Goal: Task Accomplishment & Management: Complete application form

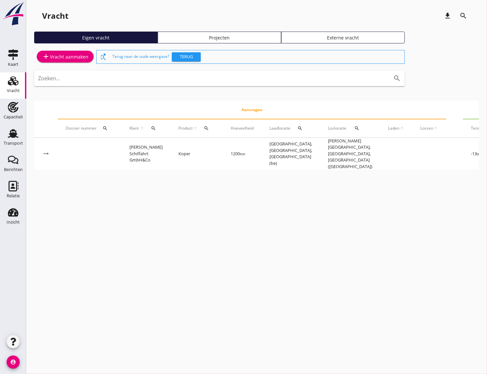
click at [84, 59] on div "add Vracht aanmaken" at bounding box center [65, 57] width 46 height 8
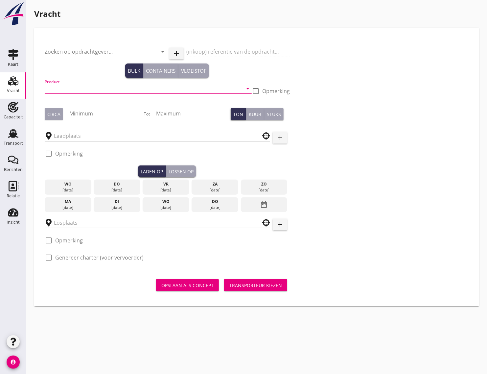
click at [82, 89] on input "Product" at bounding box center [144, 88] width 198 height 11
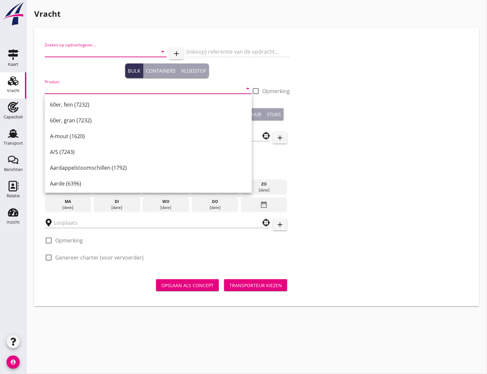
click at [78, 51] on input "Zoeken op opdrachtgever..." at bounding box center [97, 51] width 104 height 11
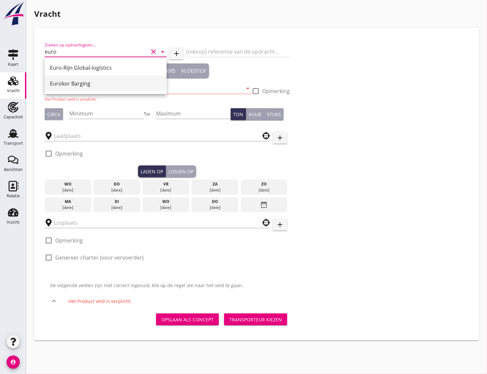
click at [82, 81] on div "Eurokor Barging" at bounding box center [105, 84] width 111 height 8
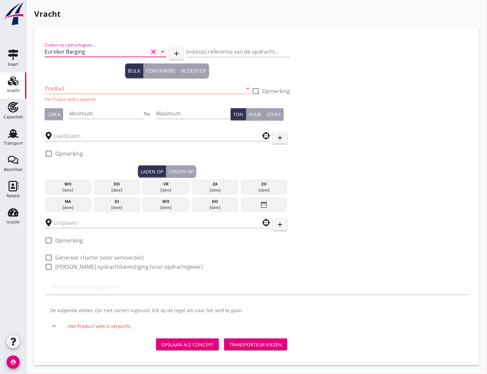
type input "Eurokor Barging"
click at [76, 88] on input "Product" at bounding box center [144, 88] width 198 height 11
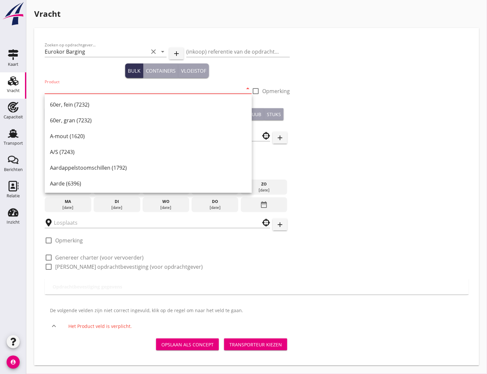
click at [79, 87] on input "Product" at bounding box center [144, 88] width 198 height 11
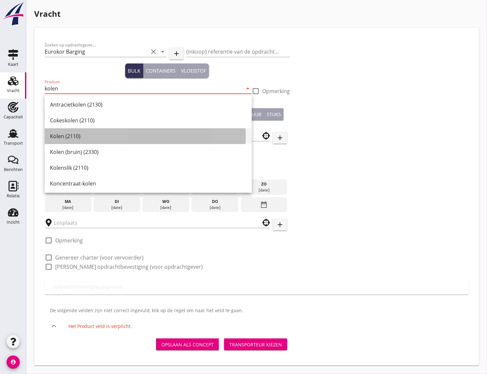
click at [79, 138] on div "Kolen (2110)" at bounding box center [148, 136] width 197 height 8
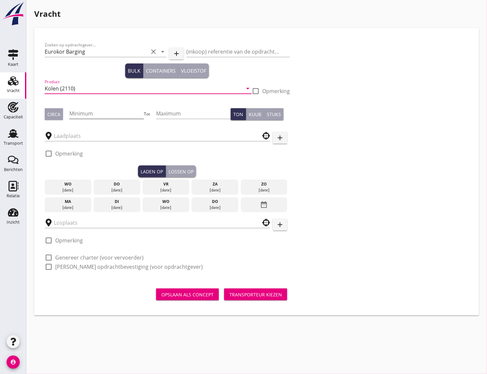
type input "Kolen (2110)"
click at [93, 108] on input "Minimum" at bounding box center [106, 113] width 75 height 11
type input "2100"
click at [52, 116] on div "Circa" at bounding box center [53, 114] width 13 height 7
click at [81, 140] on input "text" at bounding box center [153, 135] width 198 height 11
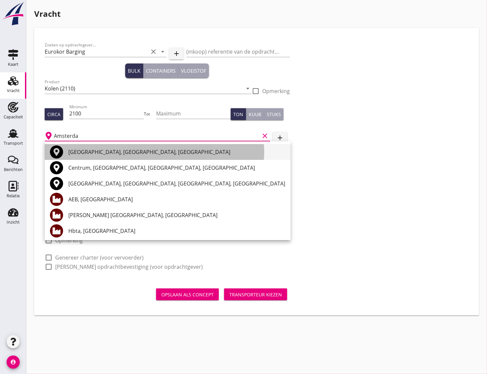
click at [97, 151] on div "[GEOGRAPHIC_DATA], [GEOGRAPHIC_DATA], [GEOGRAPHIC_DATA]" at bounding box center [176, 152] width 217 height 8
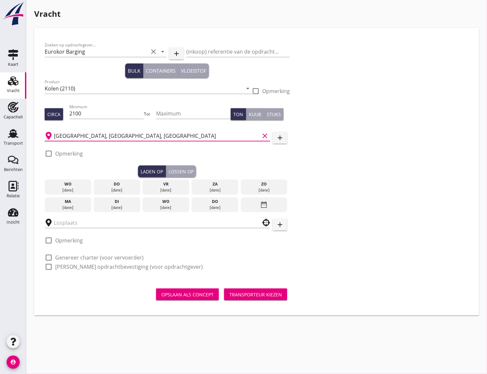
type input "[GEOGRAPHIC_DATA], [GEOGRAPHIC_DATA], [GEOGRAPHIC_DATA]"
click at [124, 186] on div "do" at bounding box center [116, 184] width 43 height 6
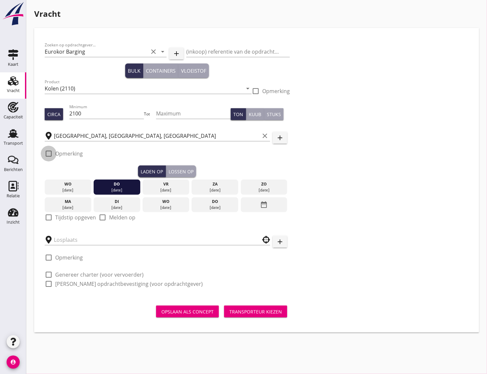
click at [49, 153] on div at bounding box center [48, 153] width 11 height 11
checkbox input "true"
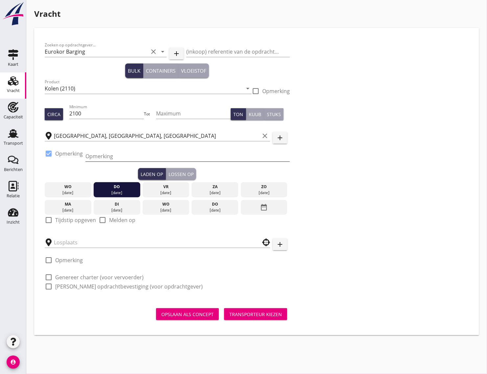
click at [104, 160] on input "Opmerking" at bounding box center [187, 156] width 204 height 11
click at [104, 157] on input "Opmerking" at bounding box center [187, 156] width 204 height 11
click at [112, 151] on input "Opmerking" at bounding box center [187, 156] width 204 height 11
paste input "020-5818228 ([PERSON_NAME])"
type input "020-5818228 ([PERSON_NAME])"
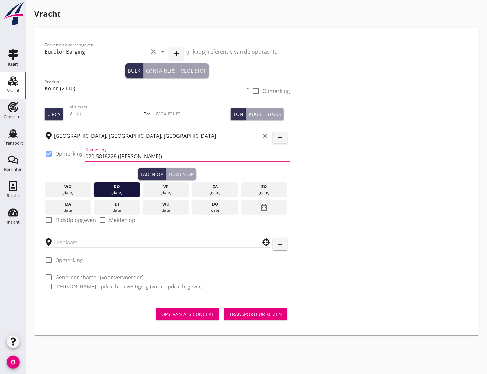
drag, startPoint x: 91, startPoint y: 173, endPoint x: 94, endPoint y: 170, distance: 4.0
click at [91, 173] on div "Laden op Lossen op" at bounding box center [167, 174] width 245 height 12
click at [48, 219] on div at bounding box center [48, 219] width 11 height 11
checkbox input "true"
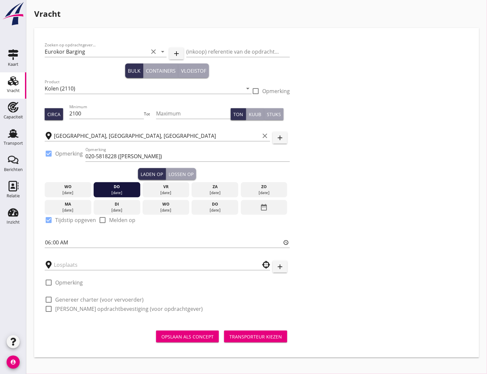
click at [43, 240] on div "Zoeken op opdrachtgever... Eurokor Barging clear arrow_drop_down add (inkoop) r…" at bounding box center [167, 179] width 250 height 282
click at [47, 242] on input "06:00" at bounding box center [167, 242] width 245 height 11
type input "18:01"
click at [70, 260] on input "text" at bounding box center [153, 264] width 198 height 11
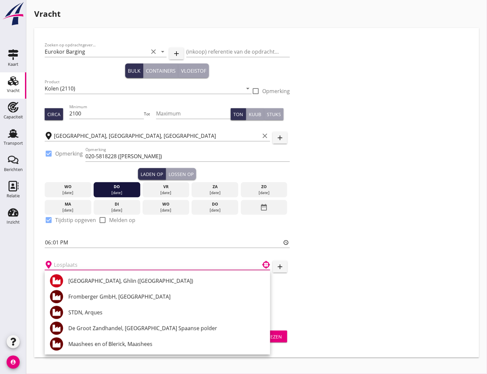
click at [96, 264] on input "text" at bounding box center [153, 264] width 198 height 11
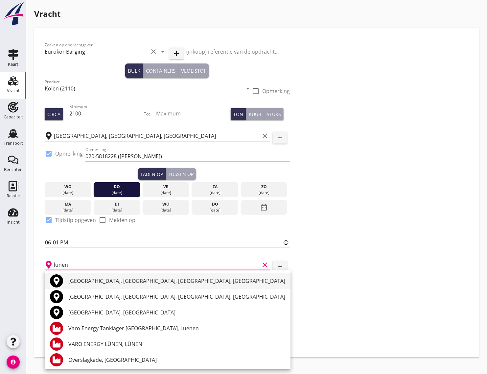
click at [106, 281] on div "[GEOGRAPHIC_DATA], [GEOGRAPHIC_DATA], [GEOGRAPHIC_DATA], [GEOGRAPHIC_DATA]" at bounding box center [176, 281] width 217 height 8
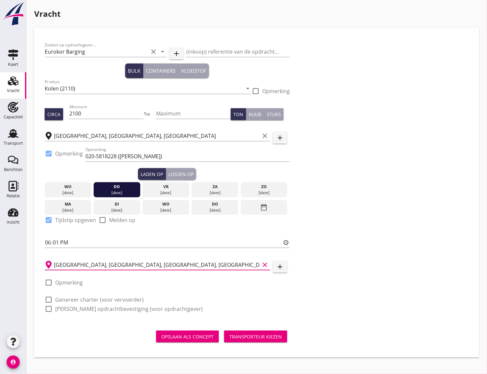
type input "[GEOGRAPHIC_DATA], [GEOGRAPHIC_DATA], [GEOGRAPHIC_DATA], [GEOGRAPHIC_DATA]"
click at [49, 281] on div at bounding box center [48, 282] width 11 height 11
checkbox input "true"
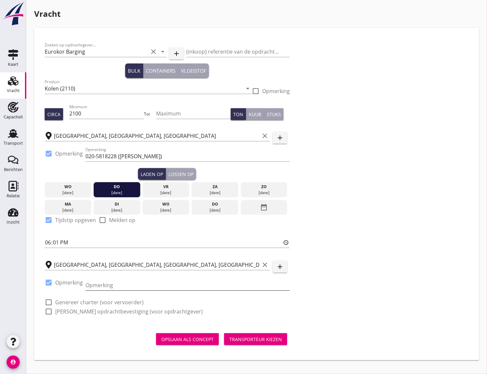
click at [96, 283] on input "Opmerking" at bounding box center [187, 285] width 204 height 11
type input "tel. volgt"
click at [196, 301] on div "check_box_outline_blank Genereer charter (voor vervoerder)" at bounding box center [167, 301] width 245 height 9
click at [187, 173] on div "Lossen op" at bounding box center [181, 174] width 25 height 7
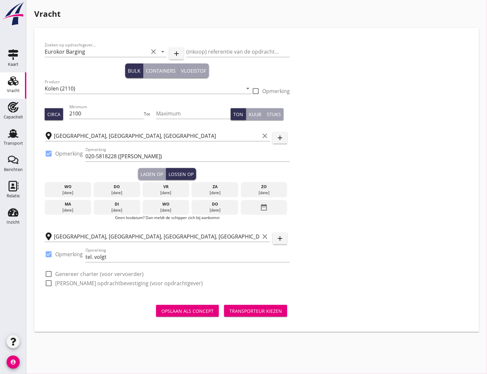
click at [124, 210] on div "[DATE]" at bounding box center [116, 210] width 43 height 6
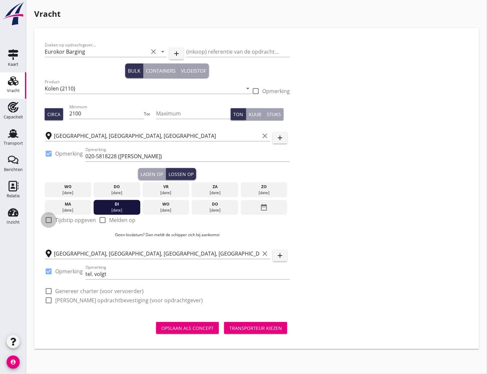
click at [50, 219] on div at bounding box center [48, 219] width 11 height 11
checkbox input "true"
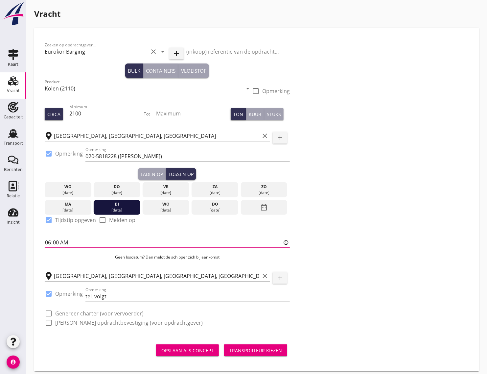
click at [64, 240] on input "06:00" at bounding box center [167, 242] width 245 height 11
click at [56, 243] on input "06:00" at bounding box center [167, 242] width 245 height 11
type input "06:01"
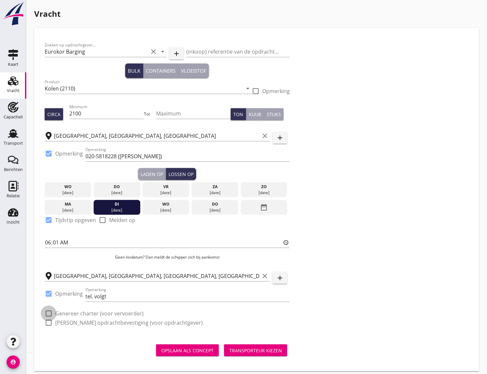
click at [51, 313] on div at bounding box center [48, 313] width 11 height 11
checkbox input "true"
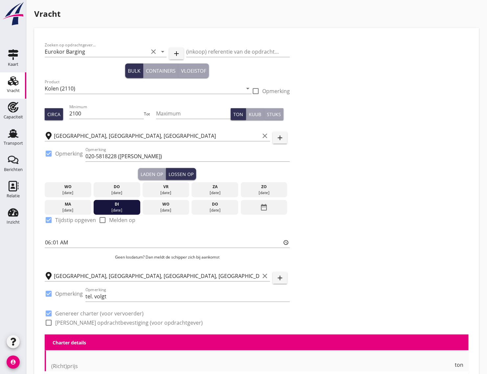
click at [47, 319] on div at bounding box center [48, 322] width 11 height 11
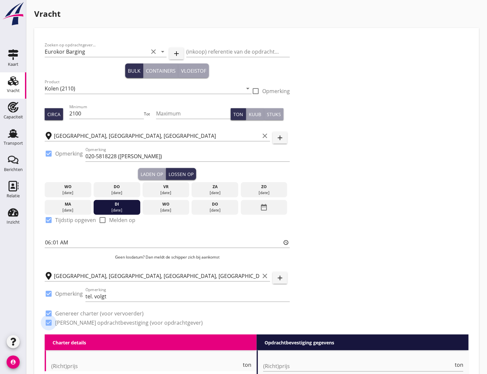
checkbox input "true"
click at [153, 173] on div "Laden op" at bounding box center [152, 174] width 22 height 7
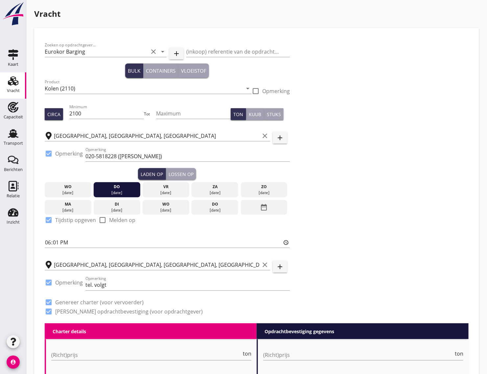
click at [182, 173] on div "Lossen op" at bounding box center [181, 174] width 25 height 7
type input "06:01"
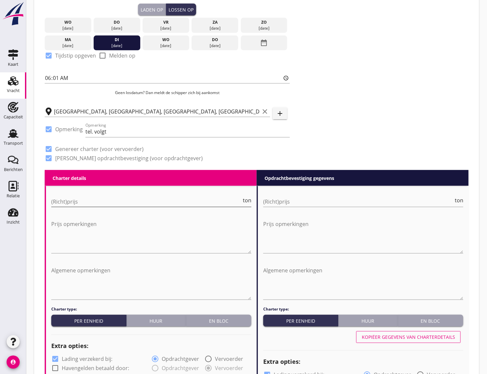
scroll to position [205, 0]
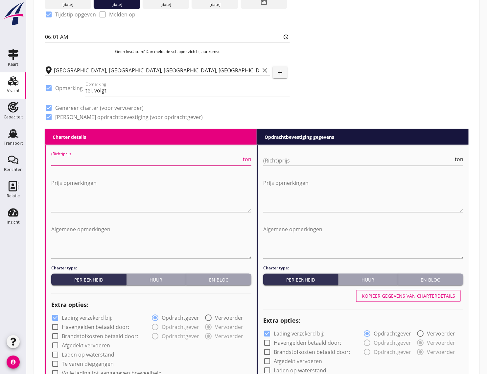
click at [83, 162] on input "(Richt)prijs" at bounding box center [146, 160] width 190 height 11
type input "6.25"
click at [294, 158] on input "(Richt)prijs" at bounding box center [358, 160] width 190 height 11
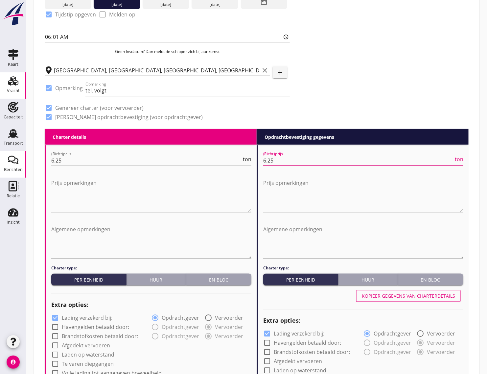
type input "6.25"
click at [64, 205] on textarea "Prijs opmerkingen" at bounding box center [151, 194] width 200 height 35
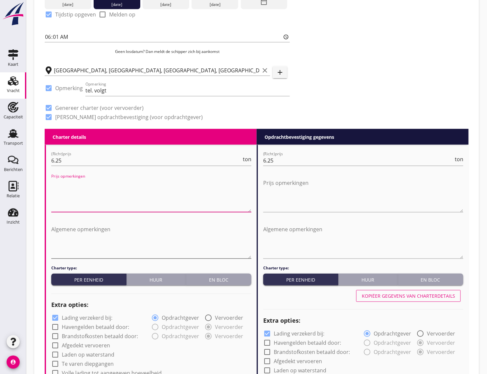
click at [67, 250] on textarea "Algemene opmerkingen" at bounding box center [151, 241] width 200 height 35
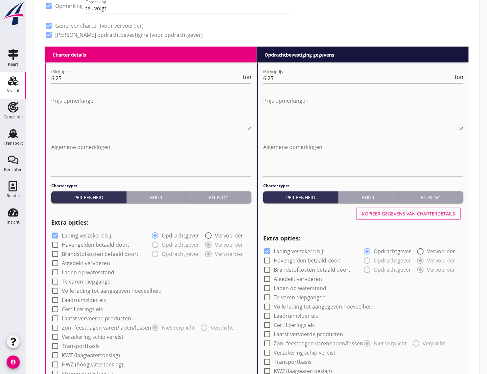
scroll to position [329, 0]
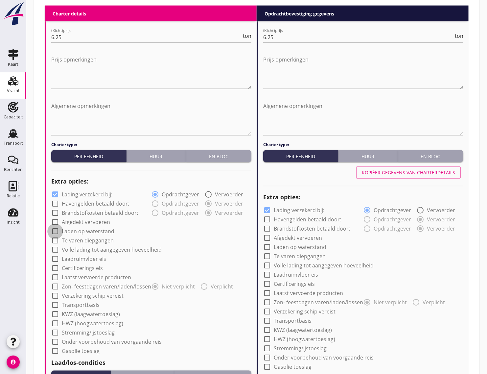
click at [55, 232] on div at bounding box center [55, 231] width 11 height 11
click at [55, 231] on div at bounding box center [55, 231] width 11 height 11
checkbox input "false"
click at [56, 295] on div at bounding box center [55, 295] width 11 height 11
checkbox input "true"
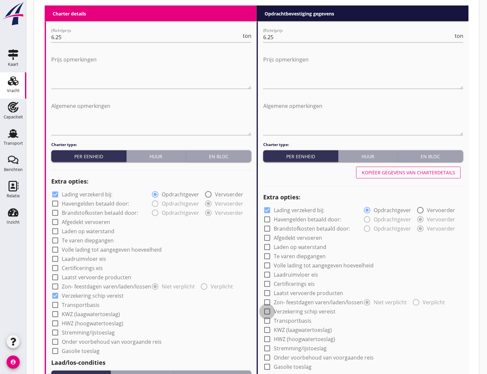
click at [268, 311] on div at bounding box center [267, 311] width 11 height 11
checkbox input "true"
click at [267, 211] on div at bounding box center [267, 210] width 11 height 11
checkbox input "false"
click at [58, 195] on div at bounding box center [55, 194] width 11 height 11
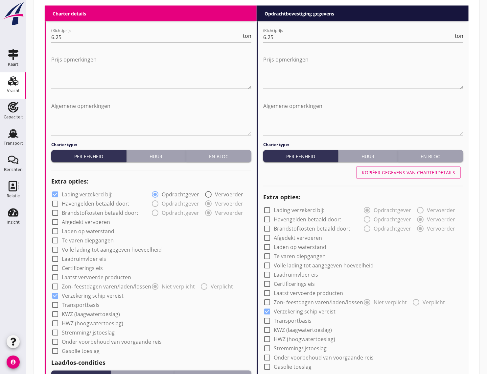
checkbox input "false"
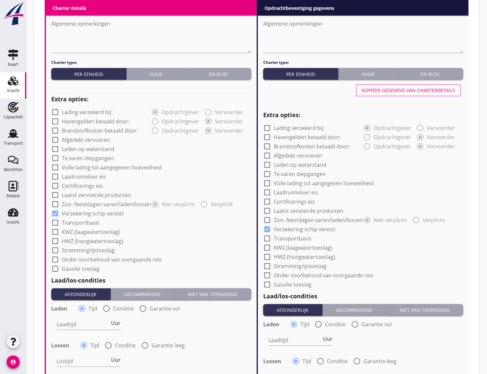
scroll to position [493, 0]
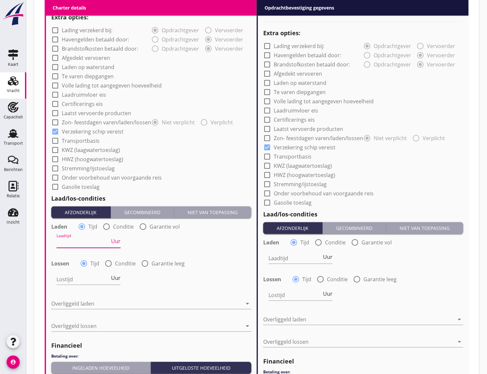
click at [73, 243] on input "Laadtijd" at bounding box center [83, 242] width 53 height 11
type input "24"
click at [64, 280] on input "Lostijd" at bounding box center [83, 279] width 53 height 11
type input "24"
click at [308, 261] on input "Laadtijd" at bounding box center [294, 258] width 53 height 11
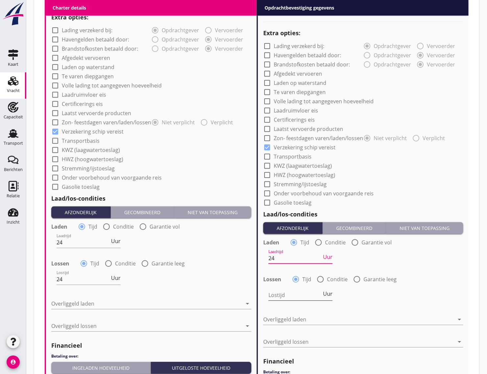
type input "24"
click at [284, 294] on input "Lostijd" at bounding box center [294, 295] width 53 height 11
type input "24"
click at [152, 304] on div at bounding box center [146, 303] width 191 height 11
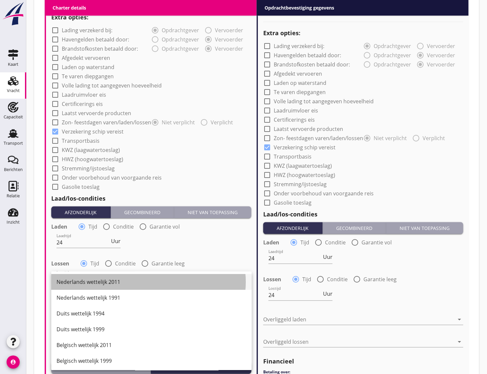
click at [124, 281] on div "Nederlands wettelijk 2011" at bounding box center [152, 282] width 190 height 8
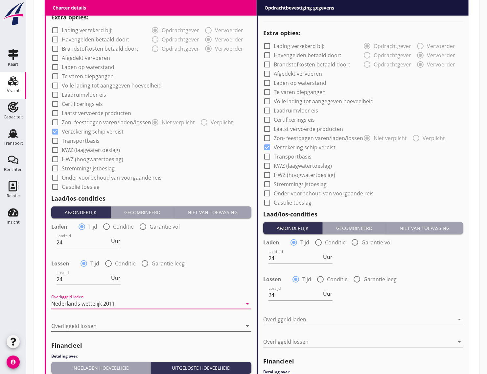
click at [116, 326] on div at bounding box center [146, 325] width 191 height 11
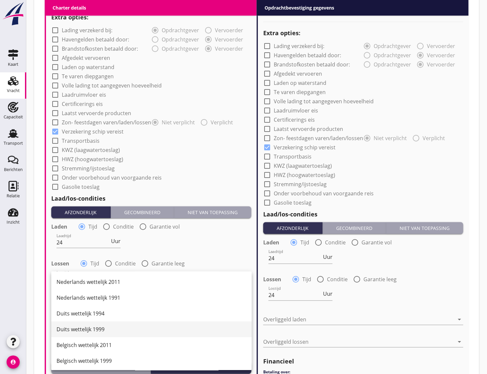
click at [101, 327] on div "Duits wettelijk 1999" at bounding box center [152, 329] width 190 height 8
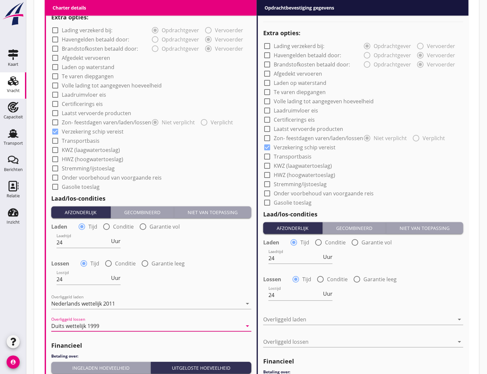
click at [124, 341] on h2 "Financieel" at bounding box center [151, 345] width 200 height 9
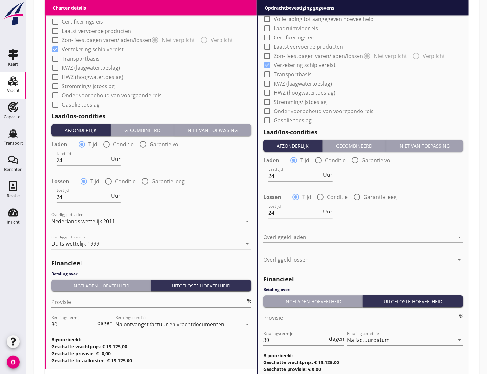
click at [290, 242] on div "Overliggeld laden arrow_drop_down" at bounding box center [363, 240] width 200 height 17
click at [290, 237] on div at bounding box center [358, 237] width 191 height 11
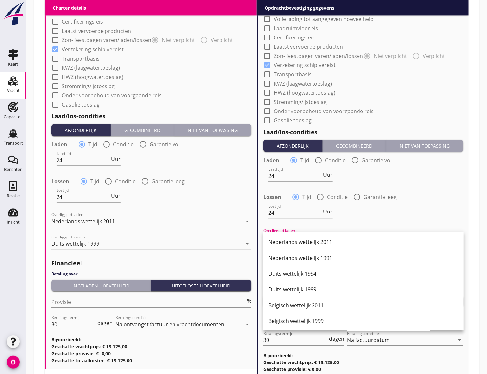
click at [291, 240] on div "Nederlands wettelijk 2011" at bounding box center [363, 242] width 190 height 8
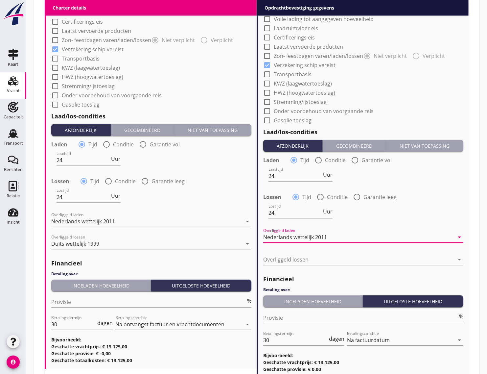
click at [278, 262] on div at bounding box center [358, 259] width 191 height 11
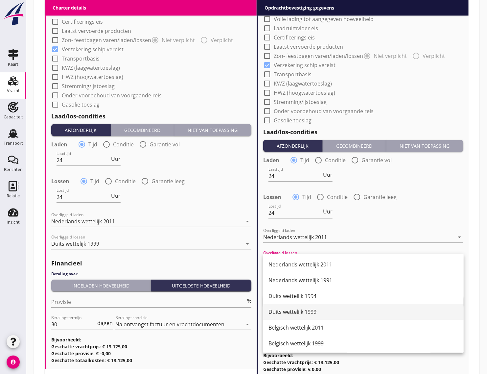
click at [298, 310] on div "Duits wettelijk 1999" at bounding box center [363, 312] width 190 height 8
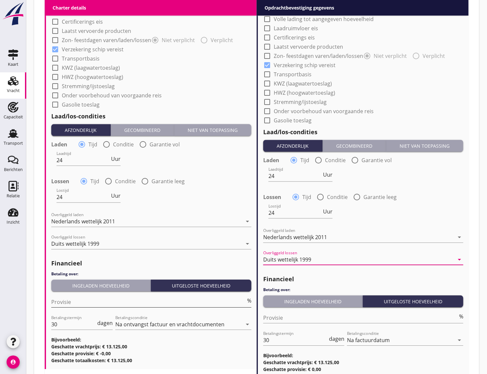
click at [142, 302] on input "Provisie" at bounding box center [148, 301] width 195 height 11
type input "5"
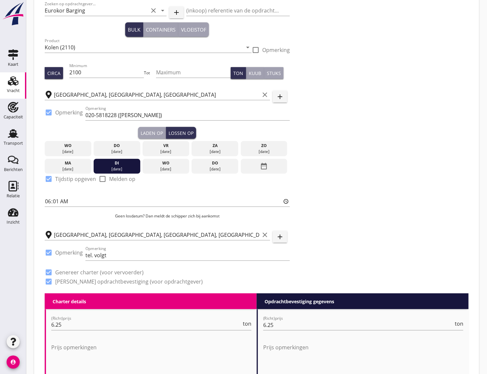
scroll to position [82, 0]
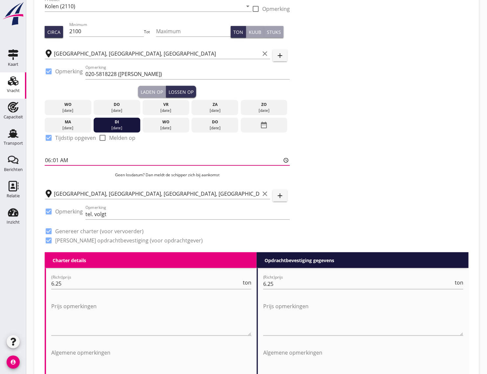
click at [79, 160] on input "06:01" at bounding box center [167, 160] width 245 height 11
click at [130, 215] on input "tel. volgt" at bounding box center [187, 214] width 204 height 11
drag, startPoint x: 116, startPoint y: 76, endPoint x: 85, endPoint y: 80, distance: 31.1
click at [85, 80] on div "Opmerking 020-5818228 ([PERSON_NAME])" at bounding box center [187, 77] width 204 height 17
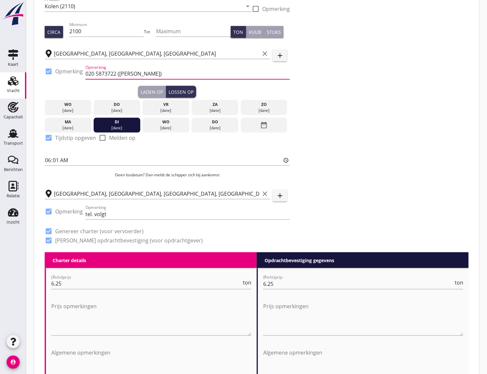
scroll to position [0, 0]
drag, startPoint x: 151, startPoint y: 75, endPoint x: 117, endPoint y: 75, distance: 34.5
click at [117, 75] on input "020 5873722 ([PERSON_NAME])" at bounding box center [187, 74] width 204 height 11
type input "020 5873722/ laden Hbta Westhaven ex. Dodo"
click at [155, 89] on div "Laden op" at bounding box center [152, 91] width 22 height 7
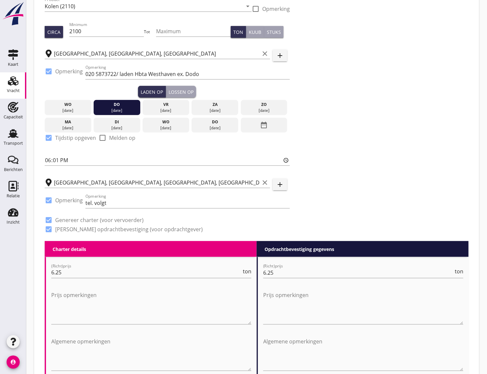
click at [181, 89] on div "Lossen op" at bounding box center [181, 91] width 25 height 7
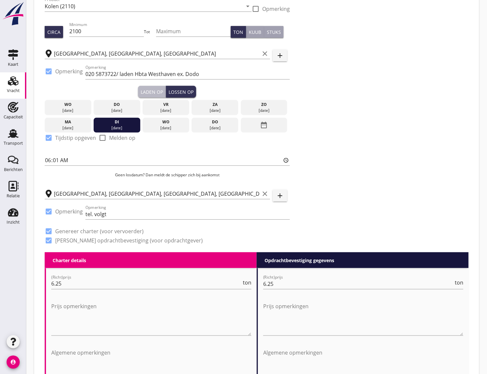
click at [151, 91] on div "Laden op" at bounding box center [152, 91] width 22 height 7
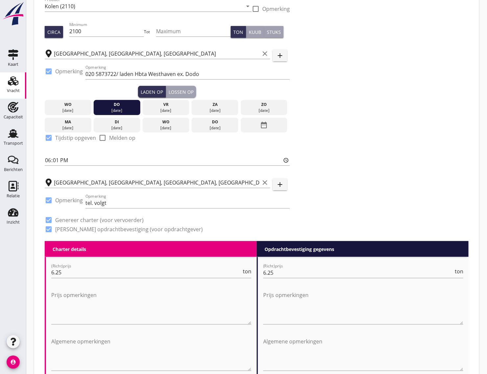
click at [182, 91] on div "Lossen op" at bounding box center [181, 91] width 25 height 7
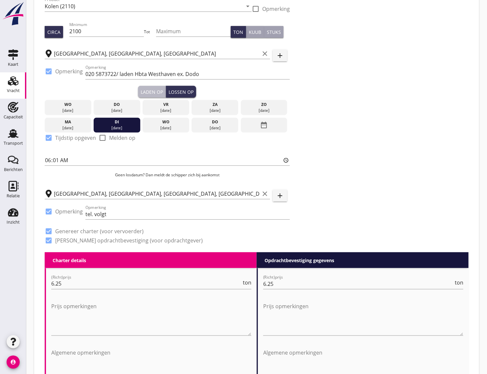
click at [157, 89] on div "Laden op" at bounding box center [152, 91] width 22 height 7
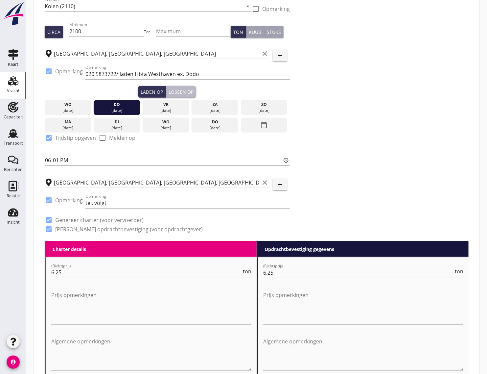
click at [181, 90] on div "Lossen op" at bounding box center [181, 91] width 25 height 7
type input "06:01"
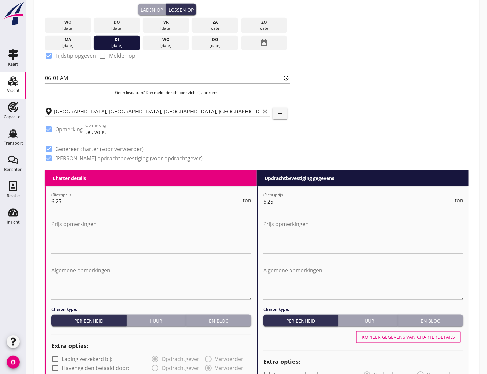
scroll to position [205, 0]
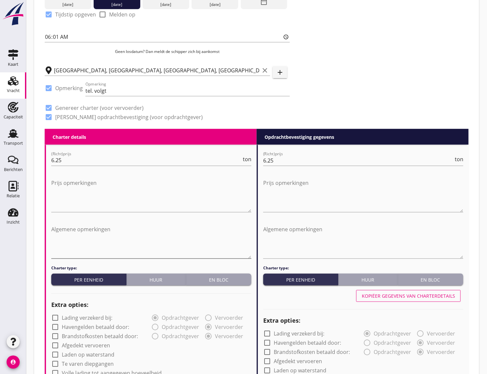
click at [83, 243] on textarea "Algemene opmerkingen" at bounding box center [151, 241] width 200 height 35
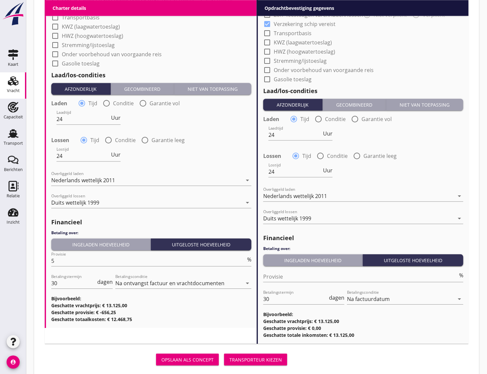
scroll to position [630, 0]
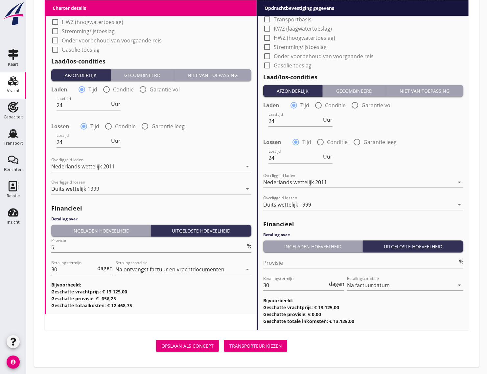
click at [70, 266] on input "30" at bounding box center [73, 269] width 45 height 11
type input "3"
type input "14"
click at [280, 285] on input "30" at bounding box center [295, 285] width 64 height 11
type input "3"
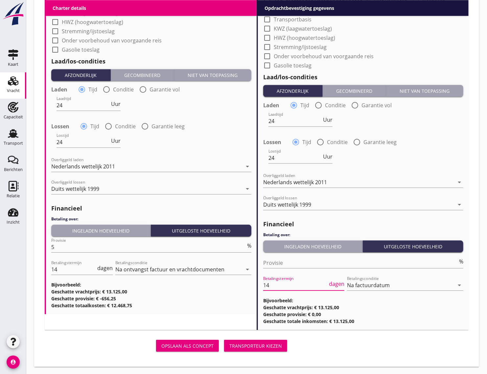
type input "14"
click at [128, 230] on div "Ingeladen hoeveelheid" at bounding box center [101, 230] width 94 height 7
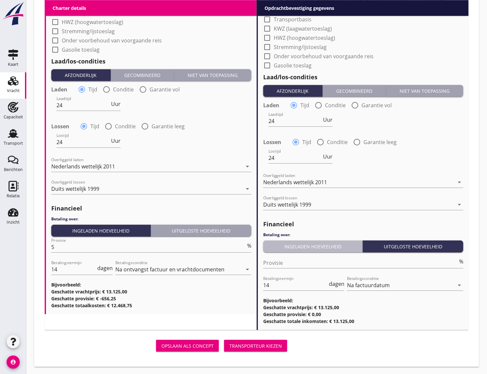
click at [291, 247] on div "Ingeladen hoeveelheid" at bounding box center [313, 246] width 94 height 7
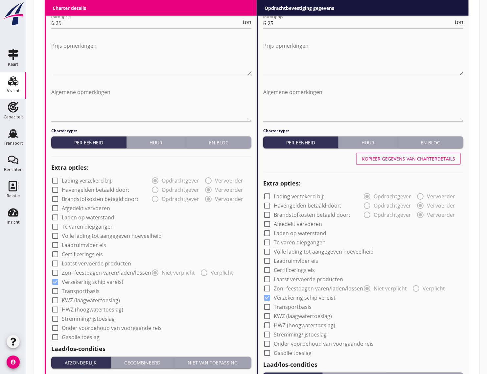
scroll to position [301, 0]
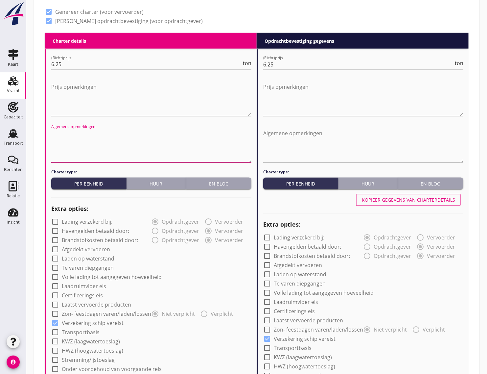
click at [101, 154] on textarea "Algemene opmerkingen" at bounding box center [151, 145] width 200 height 35
paste textarea "CMNI m.u.v. art.25 lid 2"
type textarea "CMNI m.u.v. art.25 lid 2"
click at [286, 149] on textarea "Algemene opmerkingen" at bounding box center [363, 145] width 200 height 35
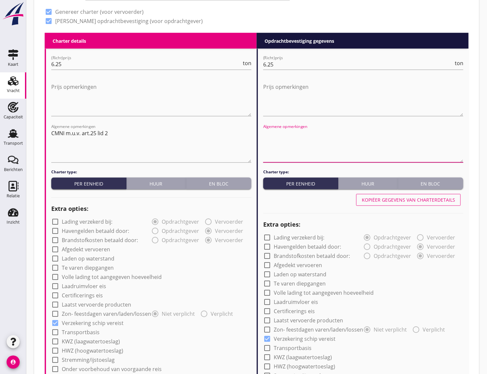
paste textarea "CMNI m.u.v. art.25 lid 2"
type textarea "CMNI m.u.v. art.25 lid 2"
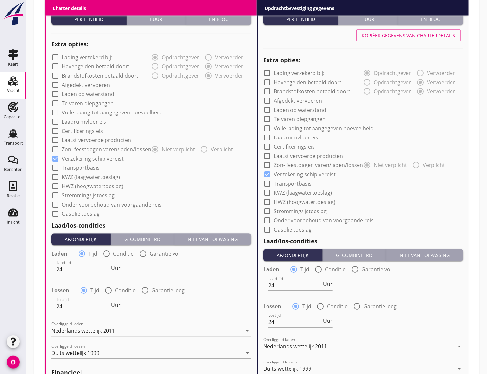
scroll to position [630, 0]
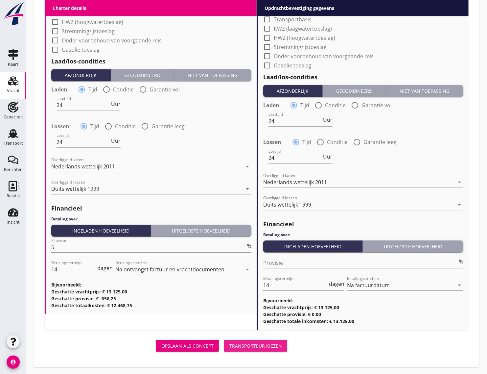
drag, startPoint x: 254, startPoint y: 345, endPoint x: 215, endPoint y: 333, distance: 41.2
click at [254, 345] on div "Transporteur kiezen" at bounding box center [255, 345] width 53 height 7
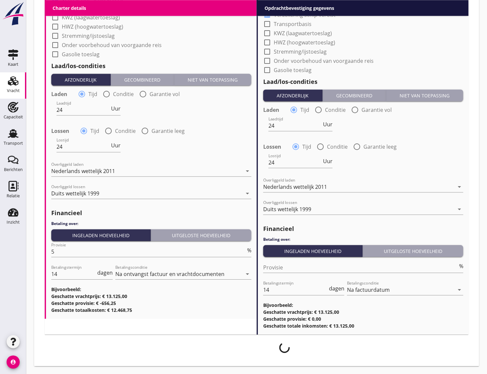
scroll to position [625, 0]
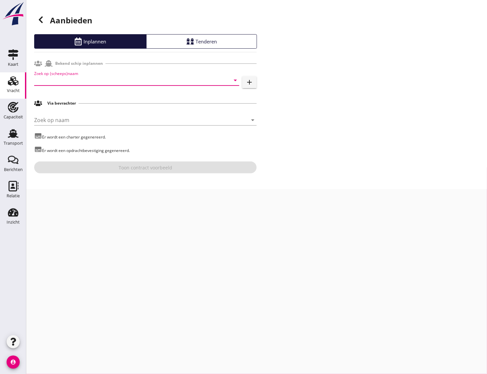
click at [73, 80] on input "Zoek op (scheeps)naam" at bounding box center [127, 80] width 187 height 11
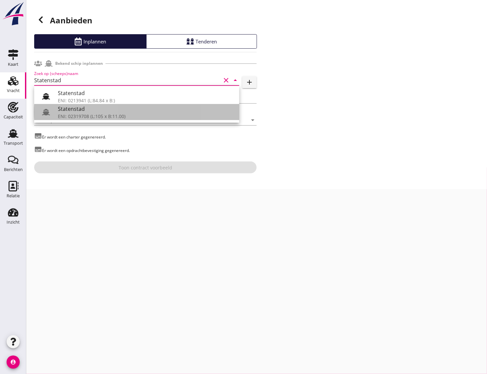
click at [86, 114] on div "ENI: 02319708 (L:105 x B:11.00)" at bounding box center [146, 116] width 176 height 7
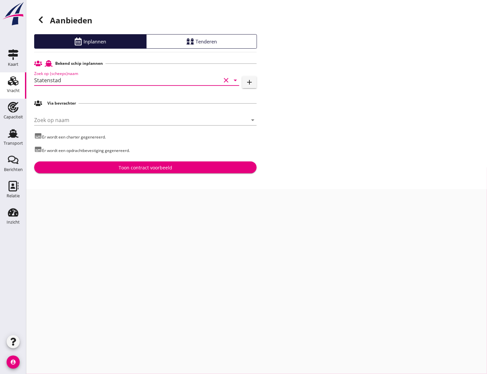
type input "Statenstad"
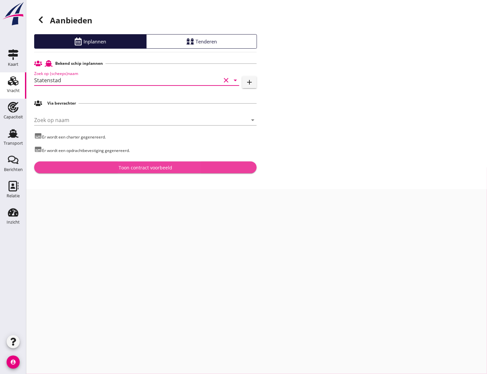
click at [92, 167] on div "Toon contract voorbeeld" at bounding box center [145, 167] width 212 height 7
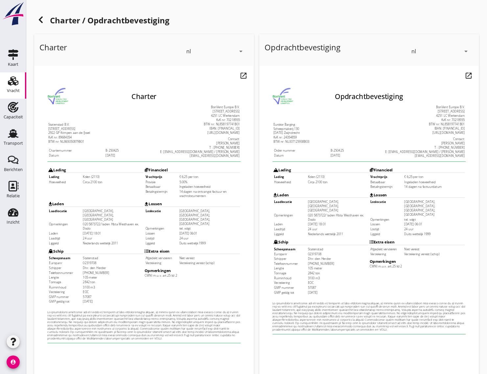
drag, startPoint x: 166, startPoint y: 258, endPoint x: 115, endPoint y: 129, distance: 138.8
click at [115, 130] on div "KvK nr: 89684354" at bounding box center [93, 132] width 113 height 5
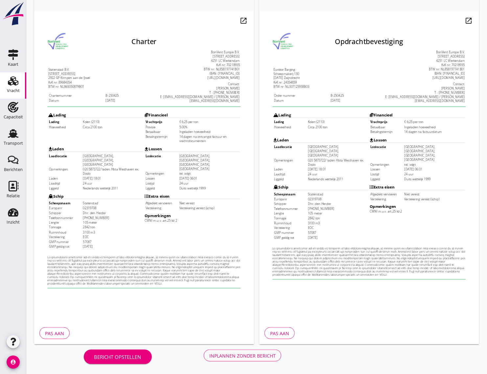
click at [224, 354] on div "Inplannen zonder bericht" at bounding box center [242, 355] width 66 height 7
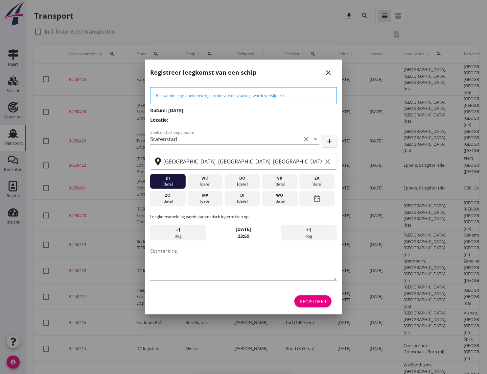
click at [315, 298] on div "Registreer" at bounding box center [313, 301] width 27 height 7
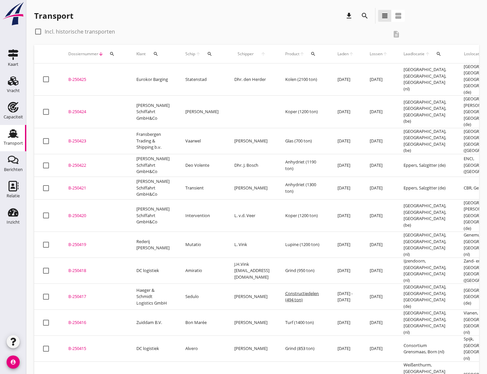
click at [84, 76] on div "B-250425" at bounding box center [94, 79] width 52 height 7
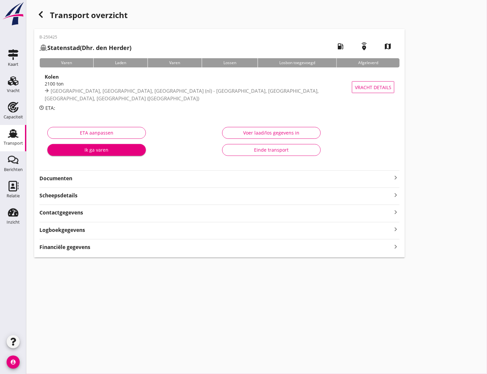
click at [57, 178] on strong "Documenten" at bounding box center [215, 178] width 352 height 8
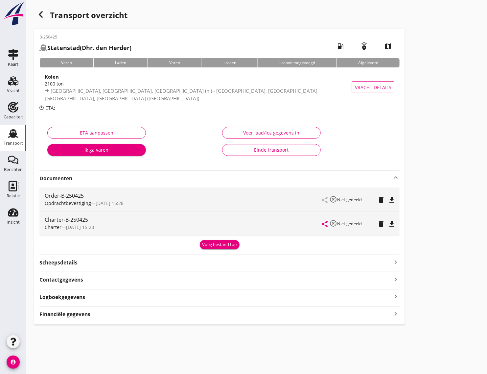
click at [394, 200] on icon "file_download" at bounding box center [392, 200] width 8 height 8
click at [396, 222] on div "file_download" at bounding box center [391, 224] width 9 height 8
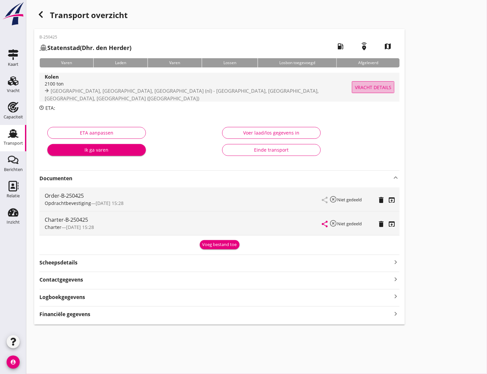
click at [368, 88] on span "Vracht details" at bounding box center [373, 87] width 36 height 7
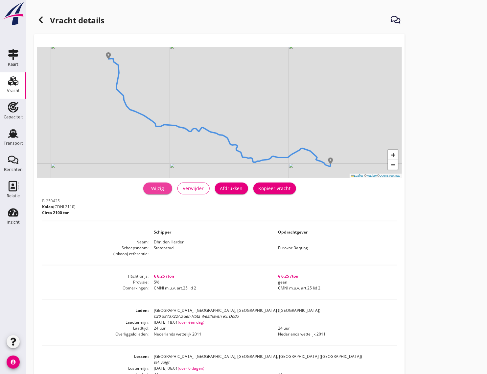
click at [158, 191] on div "Wijzig" at bounding box center [158, 188] width 18 height 7
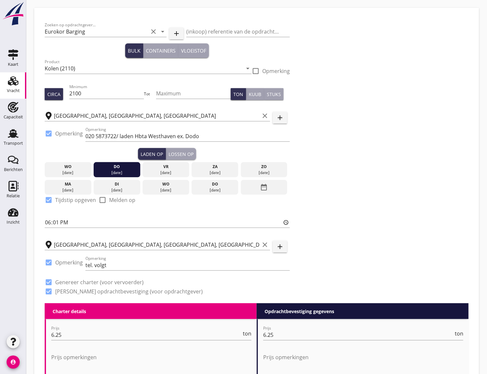
scroll to position [41, 0]
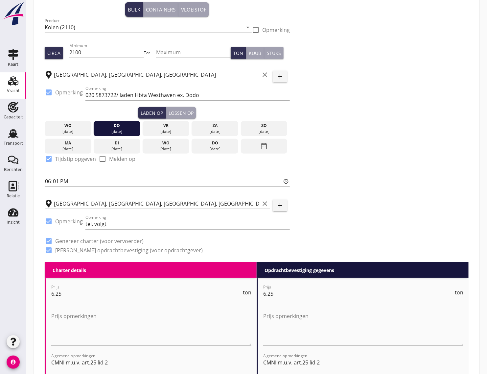
click at [137, 204] on input "[GEOGRAPHIC_DATA], [GEOGRAPHIC_DATA], [GEOGRAPHIC_DATA], [GEOGRAPHIC_DATA]" at bounding box center [157, 203] width 206 height 11
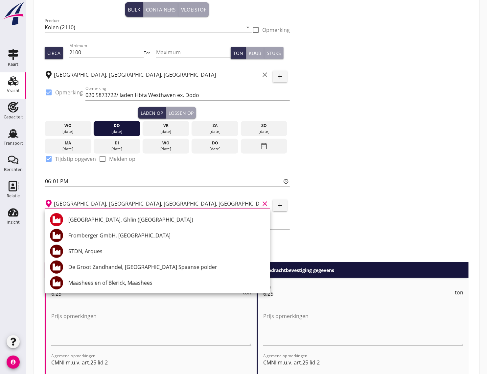
click at [209, 204] on input "[GEOGRAPHIC_DATA], [GEOGRAPHIC_DATA], [GEOGRAPHIC_DATA], [GEOGRAPHIC_DATA]" at bounding box center [157, 203] width 206 height 11
click at [365, 234] on div "Zoeken op opdrachtgever... Eurokor Barging clear arrow_drop_down add (inkoop) r…" at bounding box center [256, 119] width 429 height 285
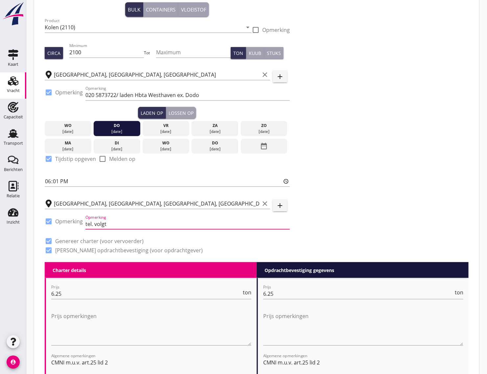
drag, startPoint x: 151, startPoint y: 227, endPoint x: 58, endPoint y: 227, distance: 93.7
click at [58, 227] on div "check_box Opmerking Opmerking tel. volgt" at bounding box center [167, 224] width 245 height 22
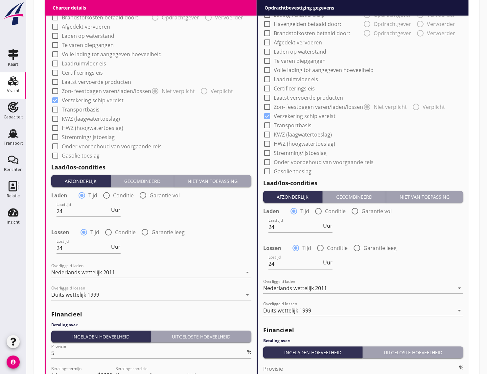
scroll to position [599, 0]
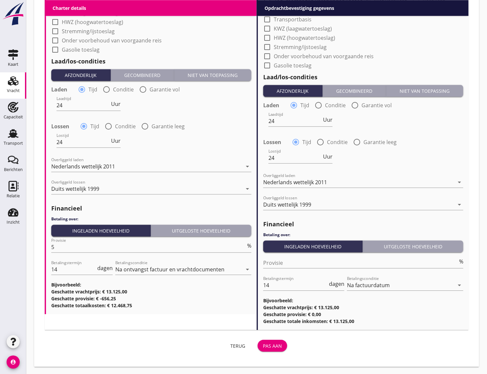
type input "Stumhafen 0049 23062044471"
click at [270, 342] on div "Pas aan" at bounding box center [272, 345] width 19 height 7
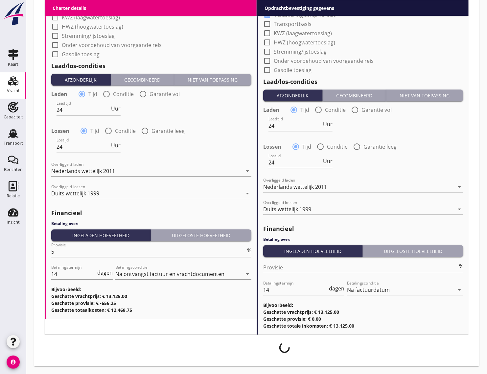
scroll to position [593, 0]
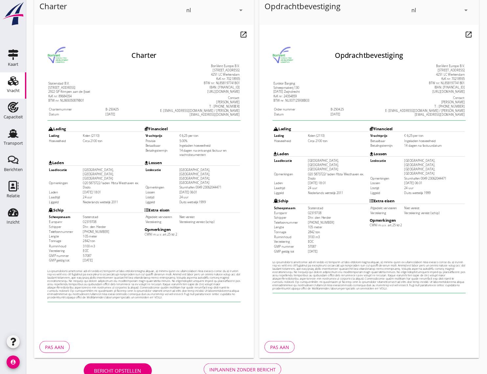
scroll to position [55, 0]
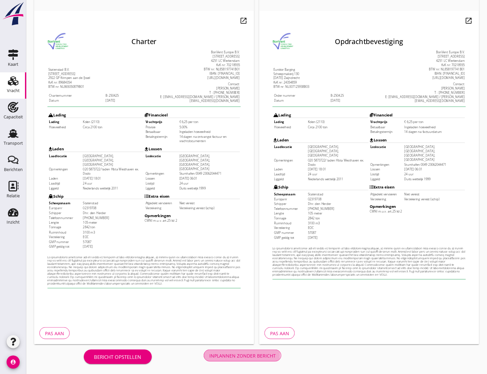
click at [236, 353] on div "Inplannen zonder bericht" at bounding box center [242, 355] width 66 height 7
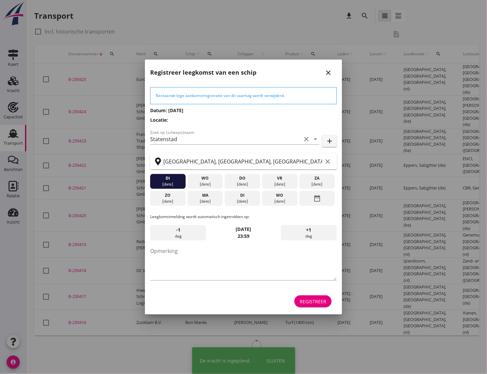
click at [79, 75] on div at bounding box center [243, 187] width 487 height 374
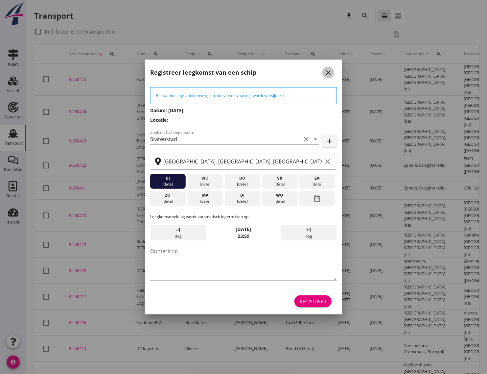
click at [327, 69] on icon "close" at bounding box center [328, 73] width 8 height 8
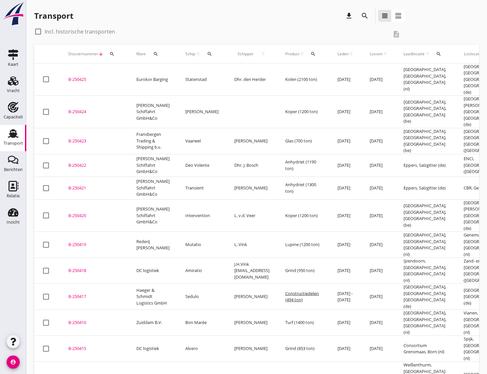
click at [76, 72] on td "B-250425 upload_file Drop hier uw bestand om het aan het dossier toe te voegen" at bounding box center [94, 79] width 68 height 32
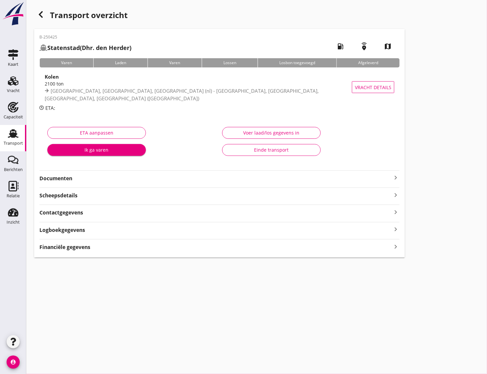
click at [97, 177] on strong "Documenten" at bounding box center [215, 178] width 352 height 8
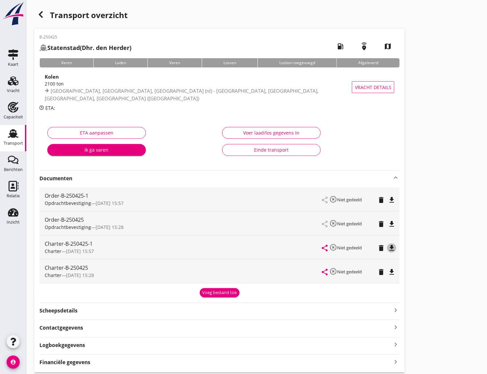
click at [391, 247] on icon "file_download" at bounding box center [392, 248] width 8 height 8
click at [391, 196] on icon "file_download" at bounding box center [392, 200] width 8 height 8
click at [380, 270] on icon "delete" at bounding box center [381, 272] width 8 height 8
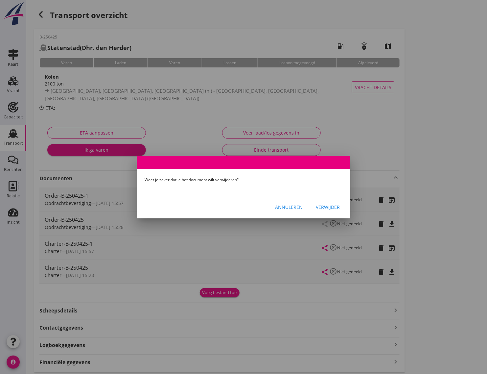
click at [331, 207] on div "Verwijder" at bounding box center [328, 206] width 24 height 7
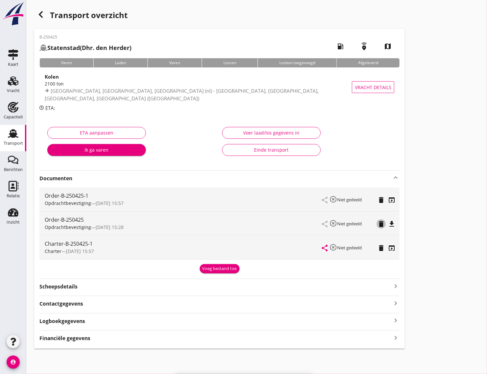
click at [382, 221] on icon "delete" at bounding box center [381, 224] width 8 height 8
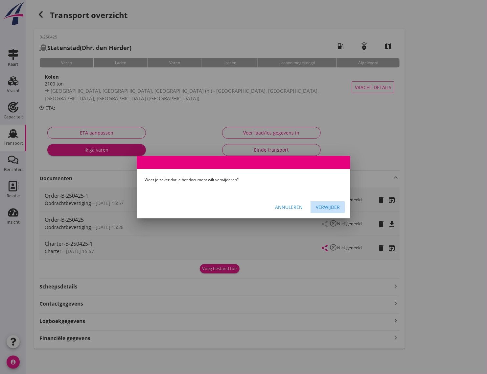
click at [330, 203] on div "Verwijder" at bounding box center [328, 206] width 24 height 7
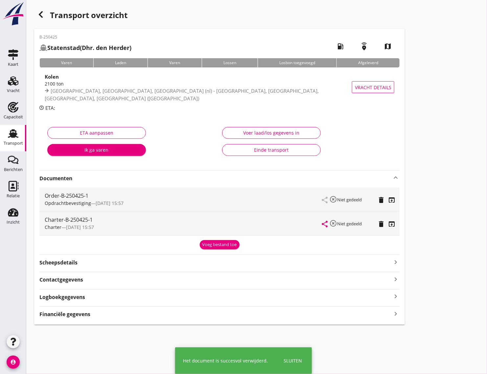
click at [119, 247] on div "Voeg bestand toe" at bounding box center [219, 243] width 360 height 11
